Goal: Information Seeking & Learning: Find specific page/section

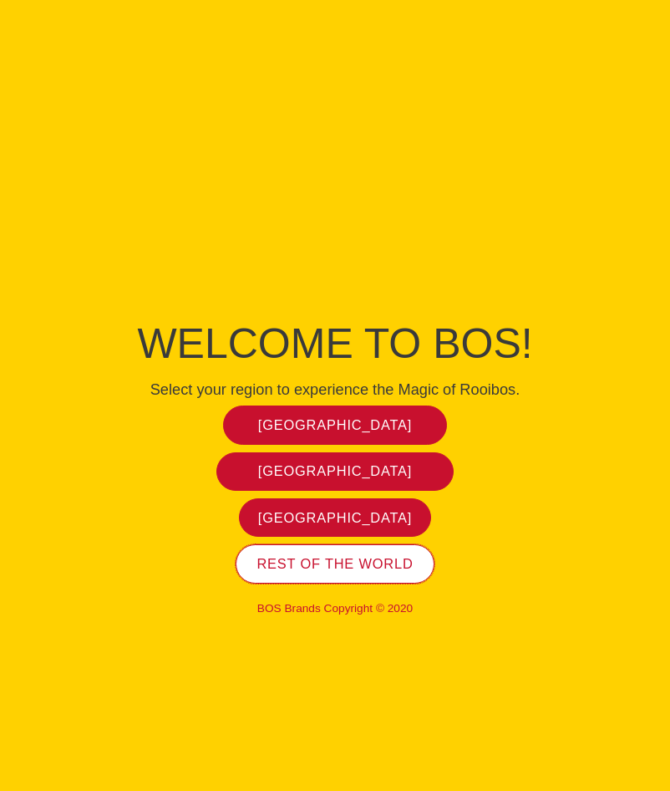
click at [387, 555] on span "Rest of the world" at bounding box center [335, 564] width 156 height 18
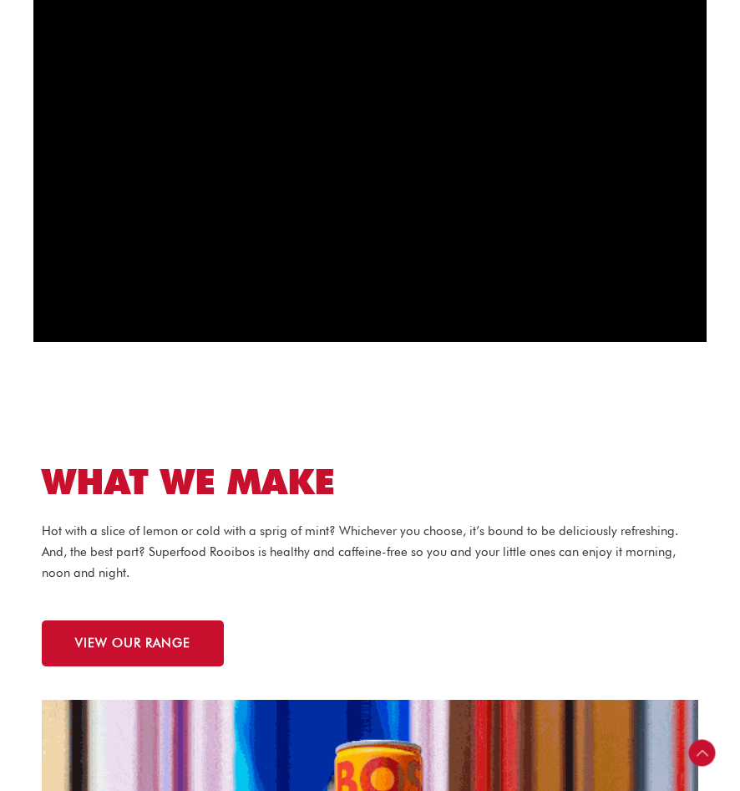
scroll to position [1421, 0]
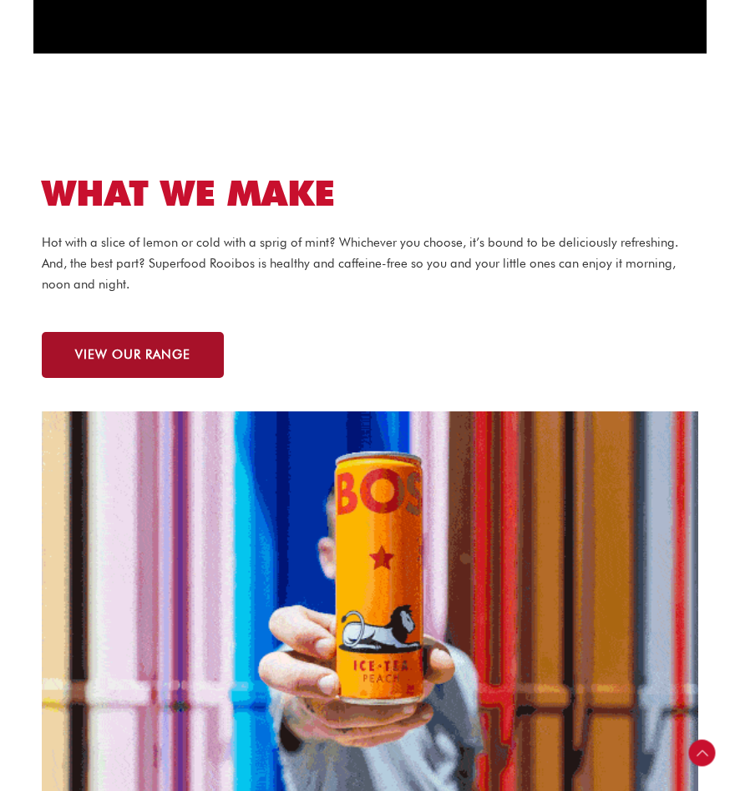
click at [160, 344] on link "VIEW OUR RANGE" at bounding box center [133, 355] width 182 height 46
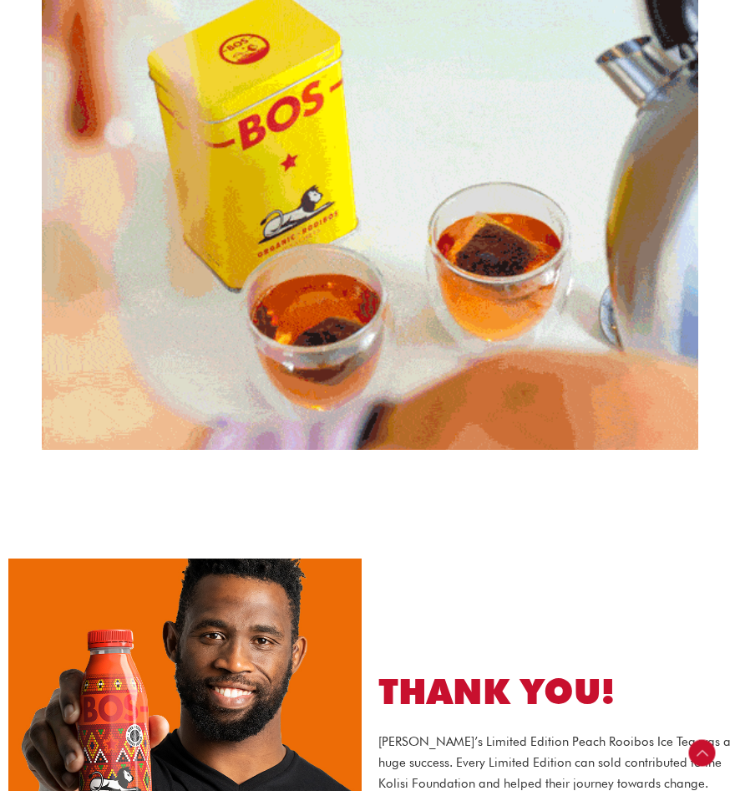
scroll to position [2257, 0]
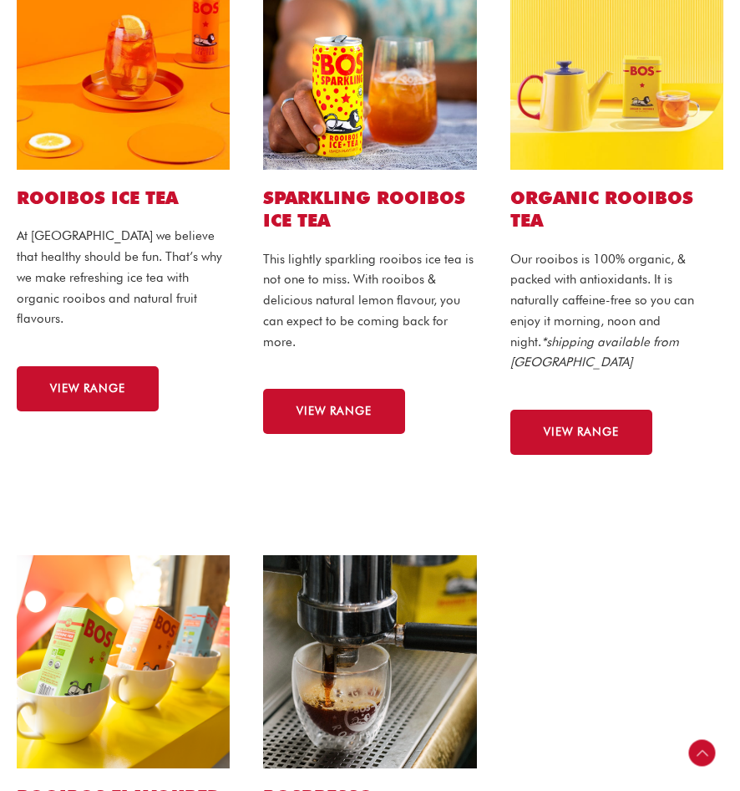
scroll to position [758, 0]
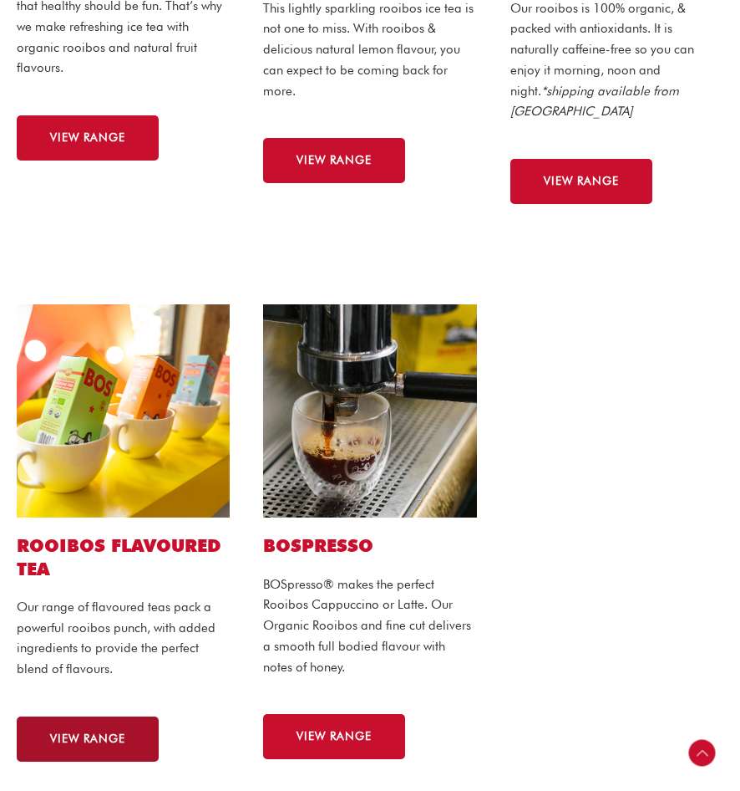
click at [102, 716] on link "VIEW RANGE" at bounding box center [88, 738] width 142 height 45
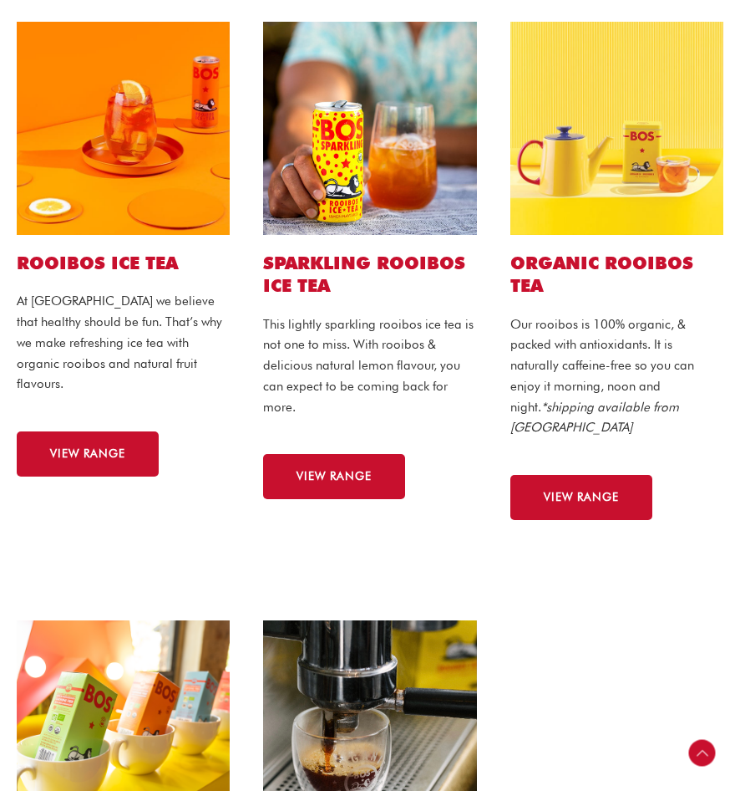
scroll to position [340, 0]
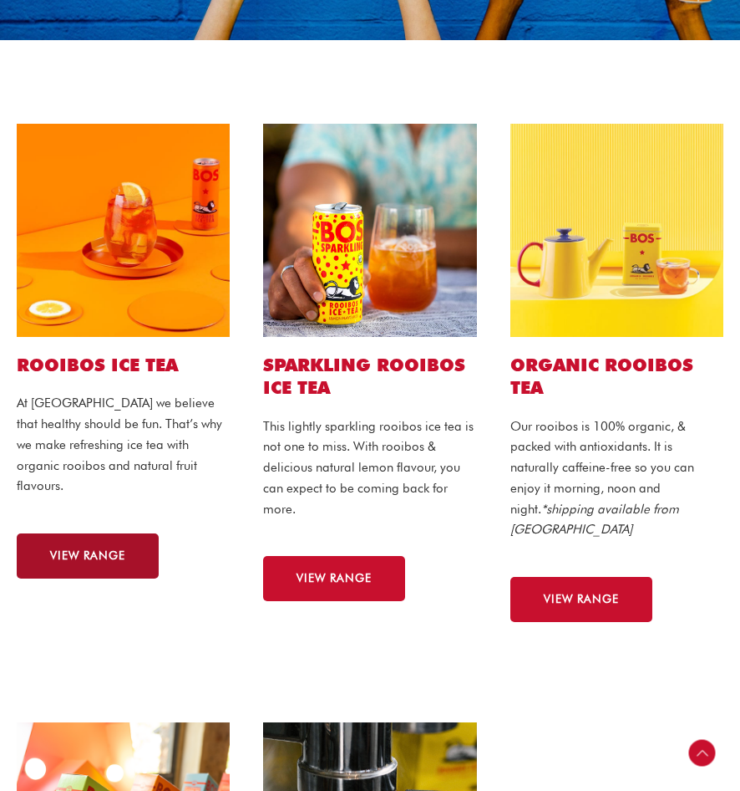
click at [114, 550] on span "VIEW RANGE" at bounding box center [87, 556] width 75 height 12
click at [85, 550] on span "VIEW RANGE" at bounding box center [87, 556] width 75 height 12
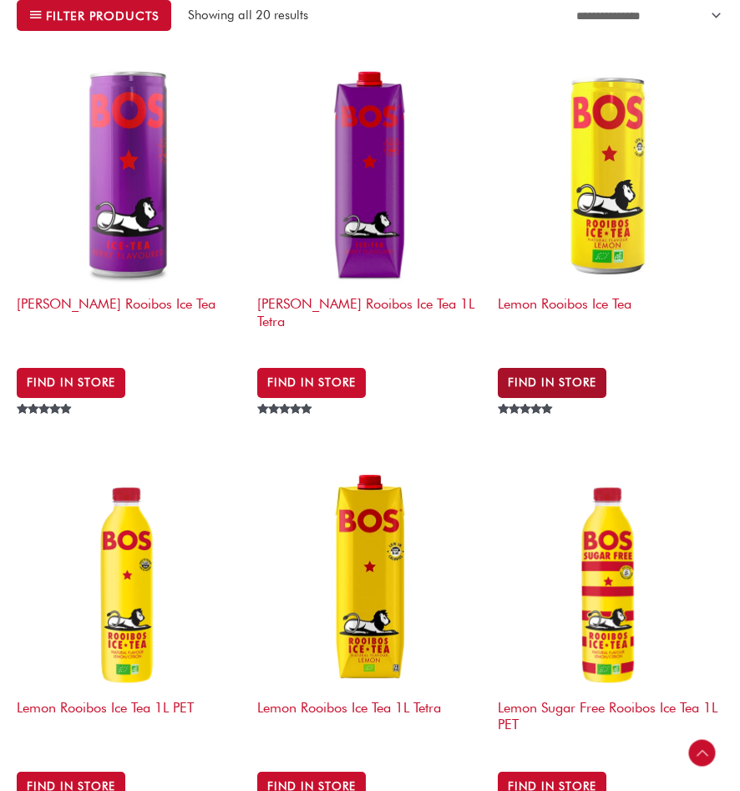
scroll to position [512, 0]
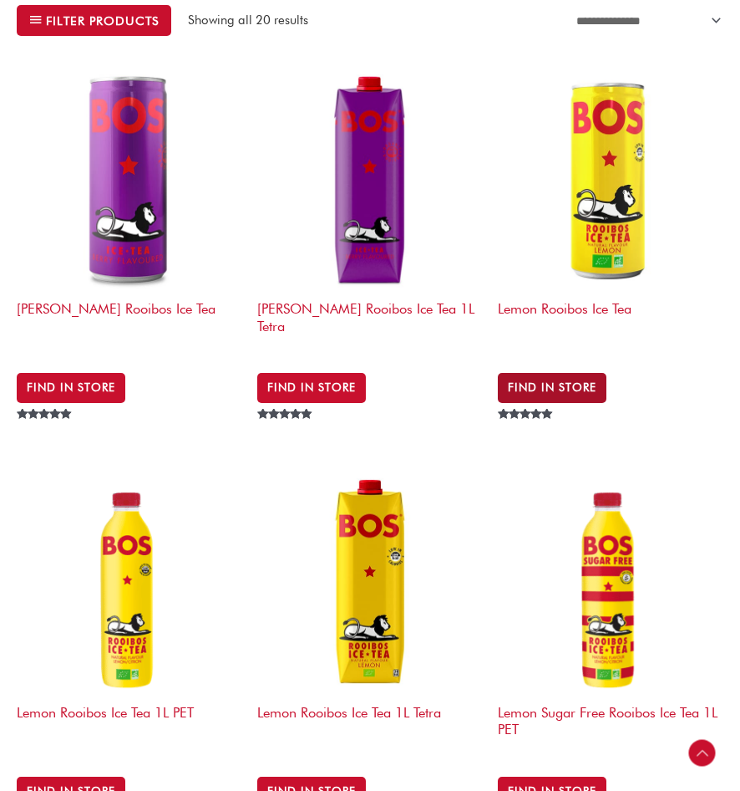
click at [566, 376] on link "Find in Store" at bounding box center [552, 388] width 109 height 30
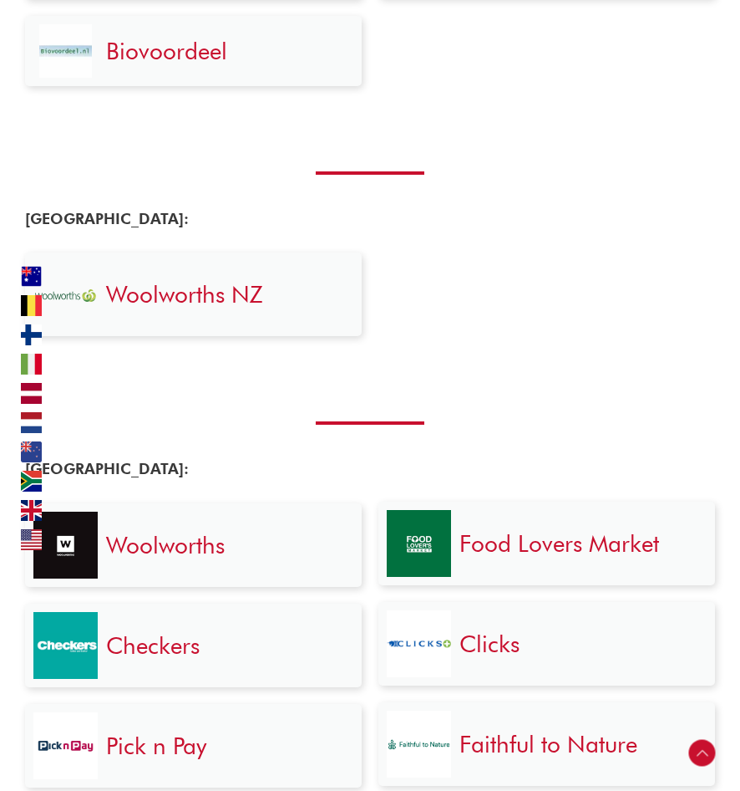
scroll to position [2430, 0]
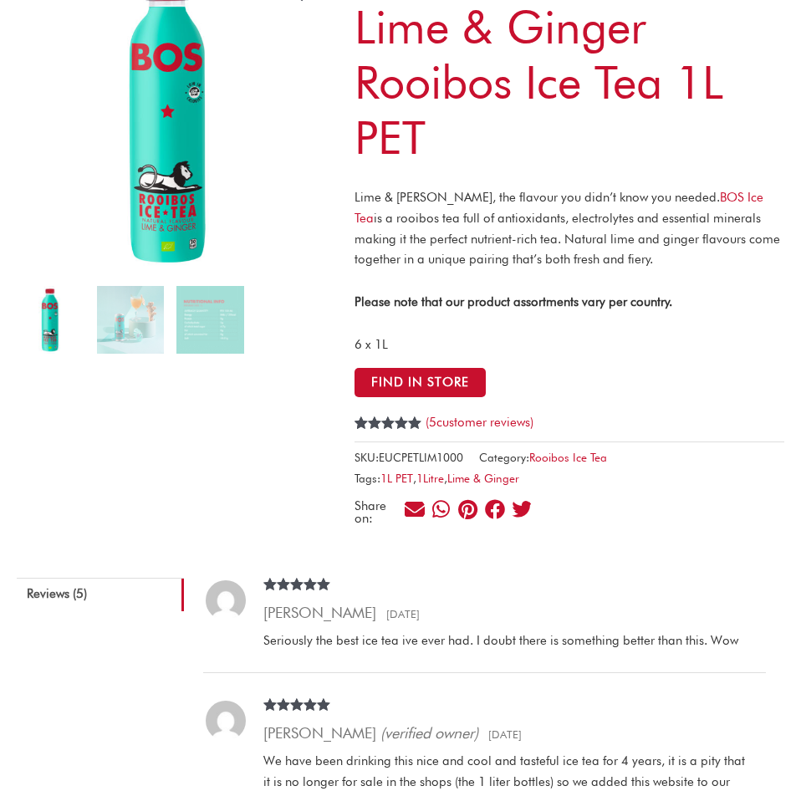
scroll to position [73, 0]
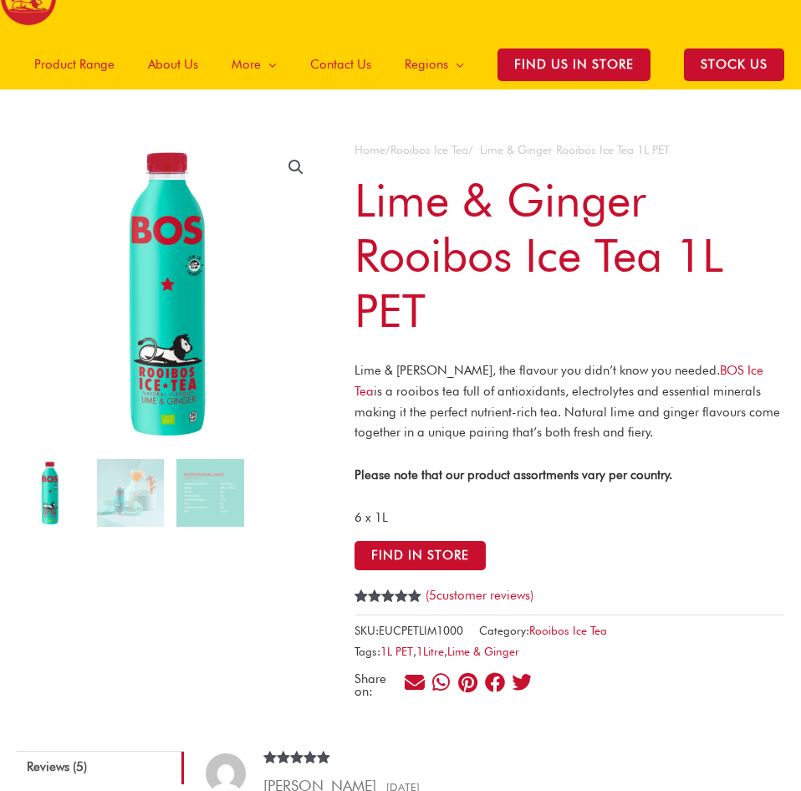
click at [398, 212] on h1 "Lime & Ginger Rooibos Ice Tea 1L PET" at bounding box center [569, 254] width 430 height 165
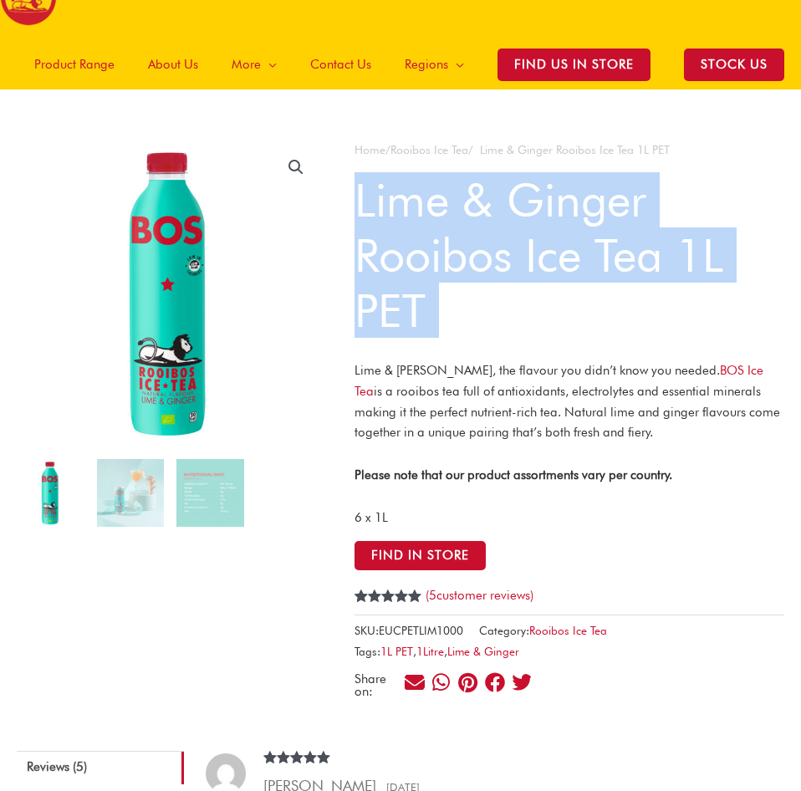
copy div "Lime & Ginger Rooibos Ice Tea 1L PET"
